Goal: Information Seeking & Learning: Learn about a topic

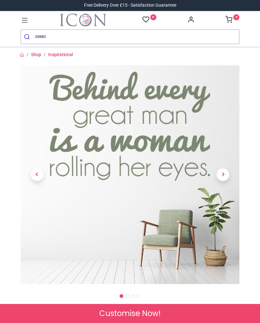
click at [222, 173] on span "Next" at bounding box center [222, 174] width 13 height 13
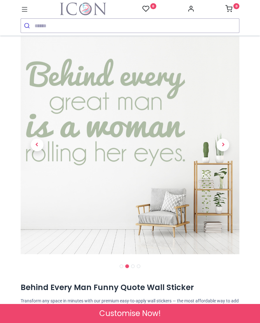
scroll to position [19, 0]
click at [221, 145] on span "Next" at bounding box center [222, 145] width 13 height 13
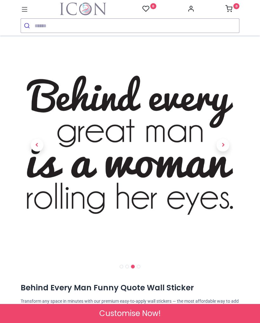
click at [222, 145] on span "Next" at bounding box center [222, 145] width 13 height 13
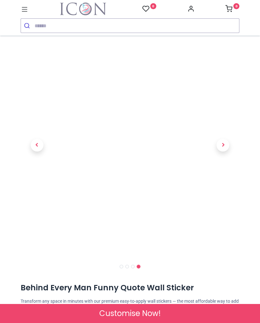
click at [222, 143] on span "Next" at bounding box center [222, 145] width 13 height 13
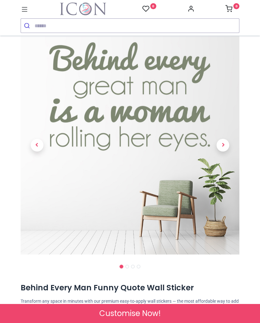
click at [222, 143] on span "Next" at bounding box center [222, 145] width 13 height 13
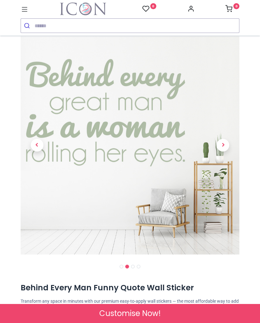
click at [222, 143] on span "Next" at bounding box center [222, 145] width 13 height 13
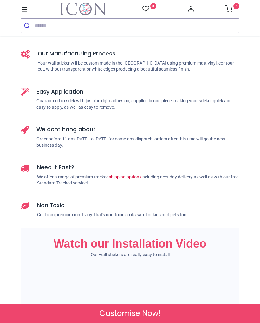
scroll to position [547, 0]
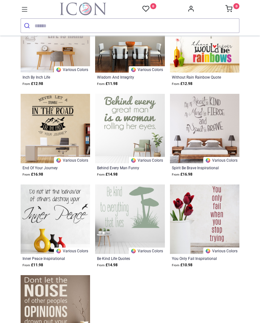
scroll to position [718, 0]
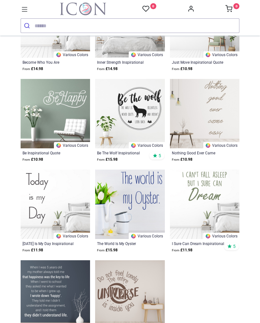
scroll to position [1549, 0]
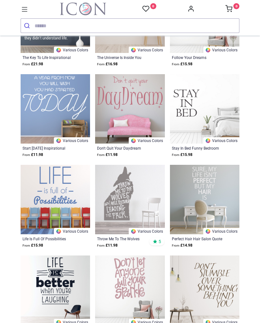
scroll to position [1826, 0]
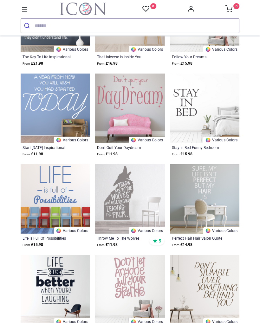
click at [136, 278] on img at bounding box center [129, 289] width 69 height 69
